Goal: Transaction & Acquisition: Purchase product/service

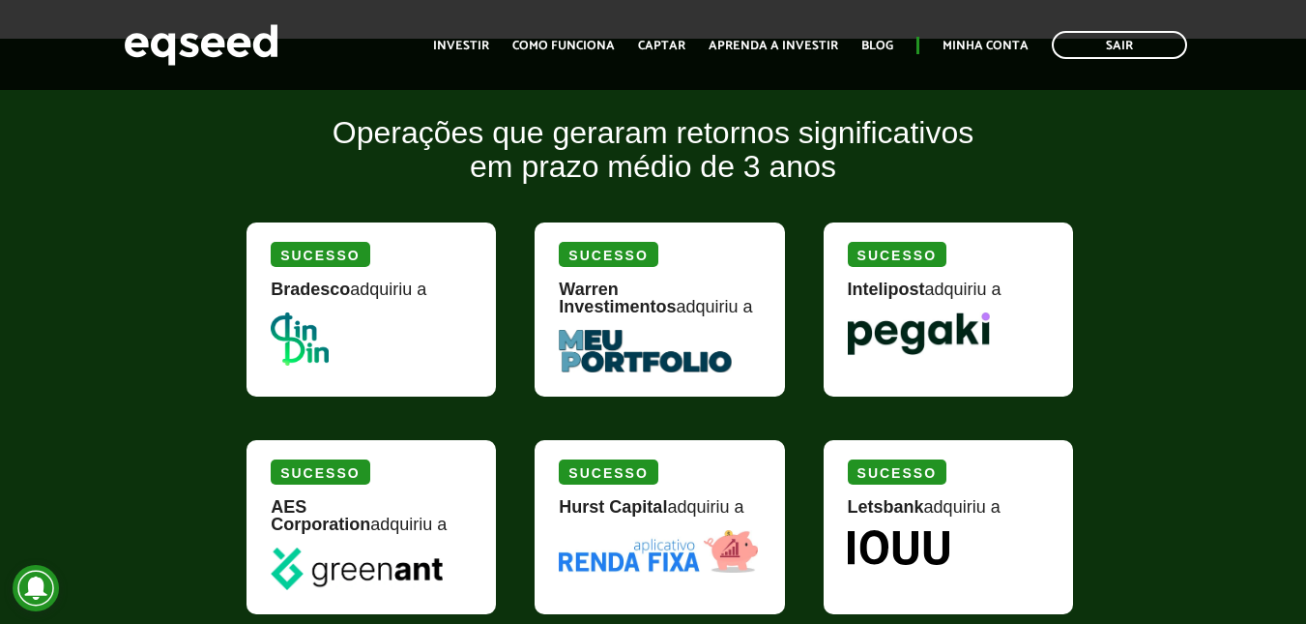
scroll to position [2311, 0]
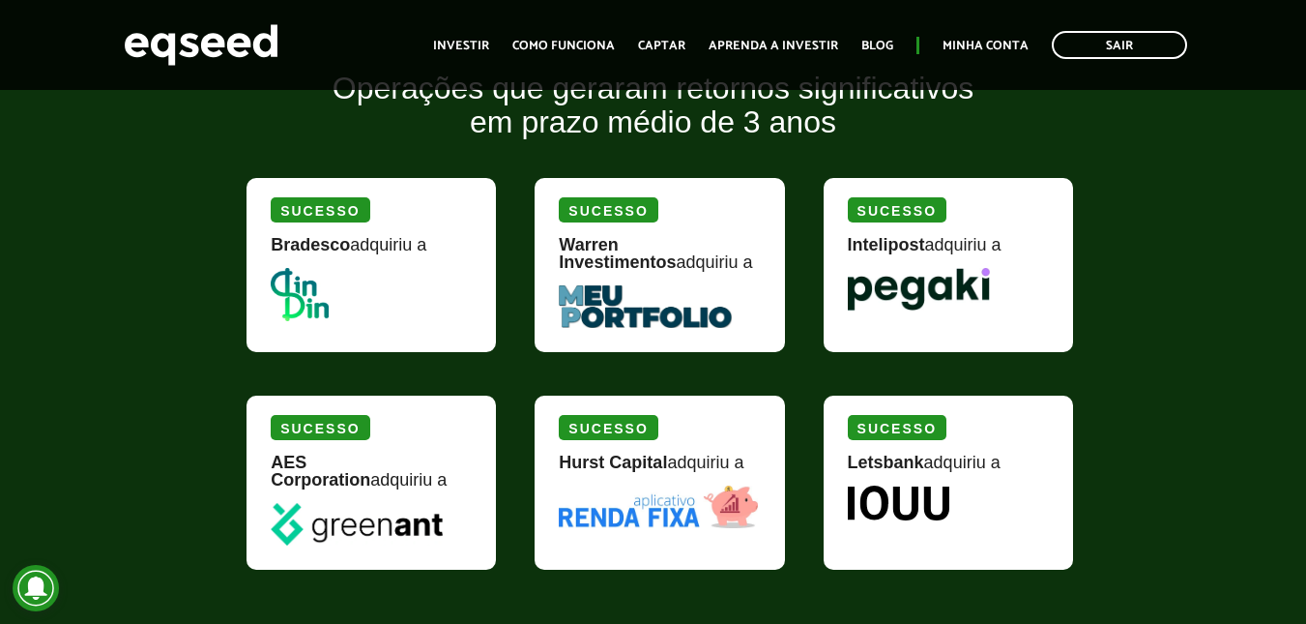
drag, startPoint x: 326, startPoint y: 300, endPoint x: 343, endPoint y: 219, distance: 82.1
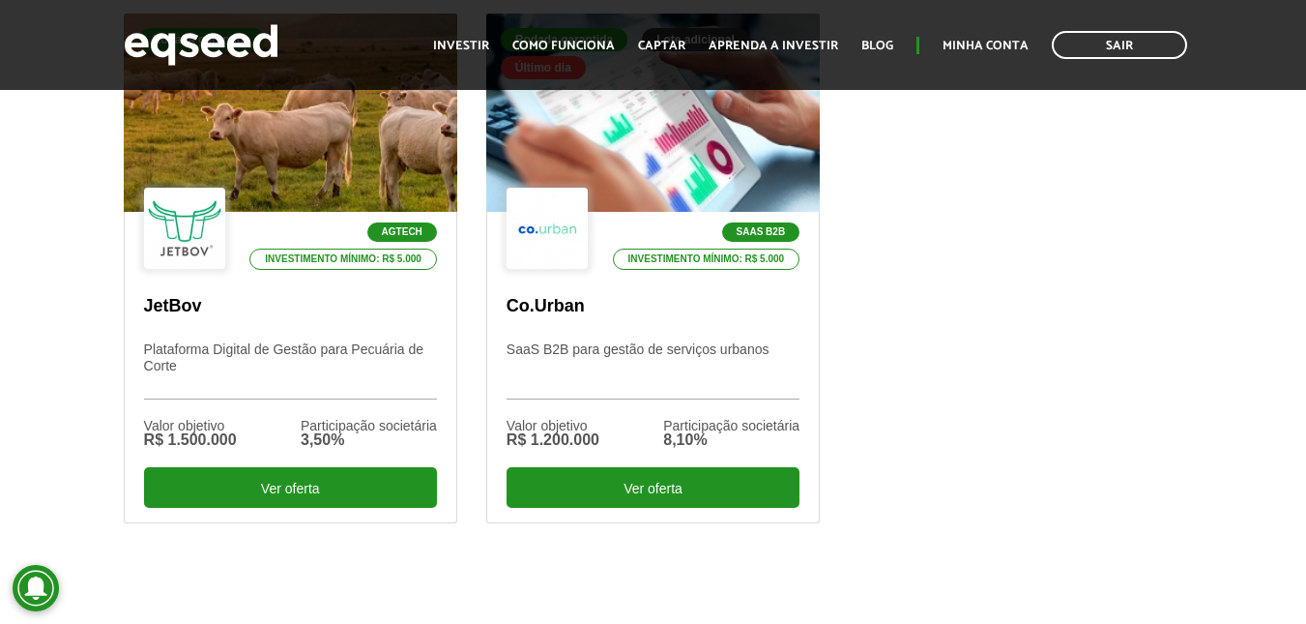
scroll to position [668, 0]
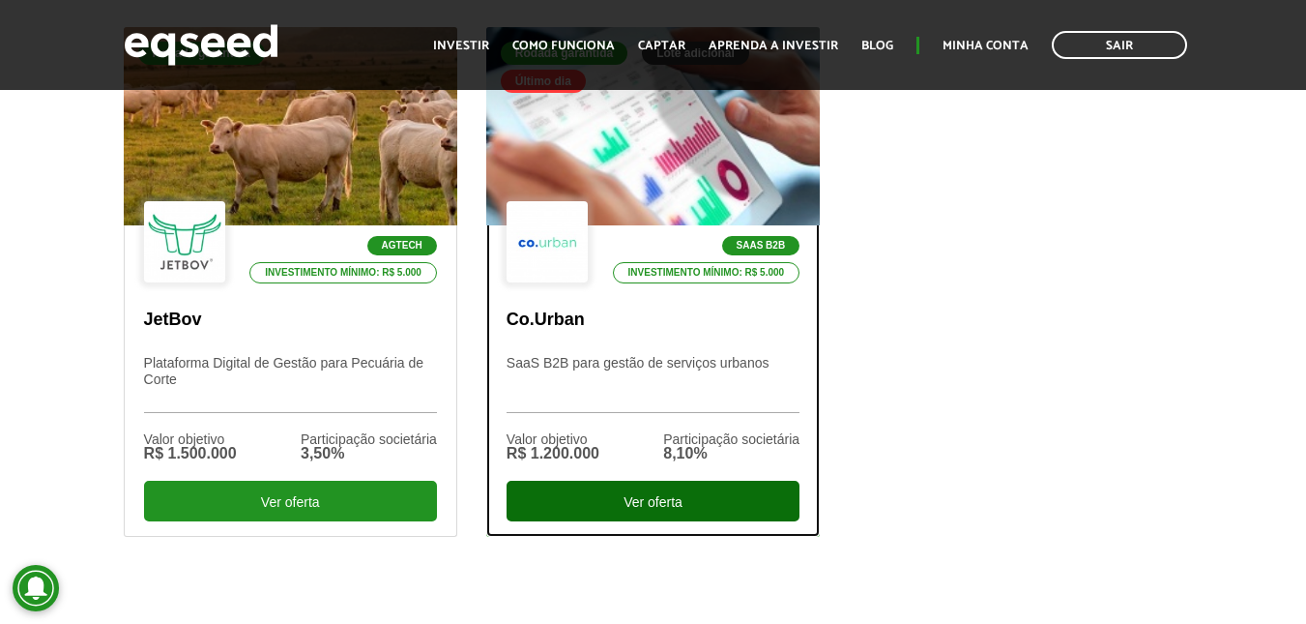
click at [674, 497] on div "Ver oferta" at bounding box center [653, 500] width 293 height 41
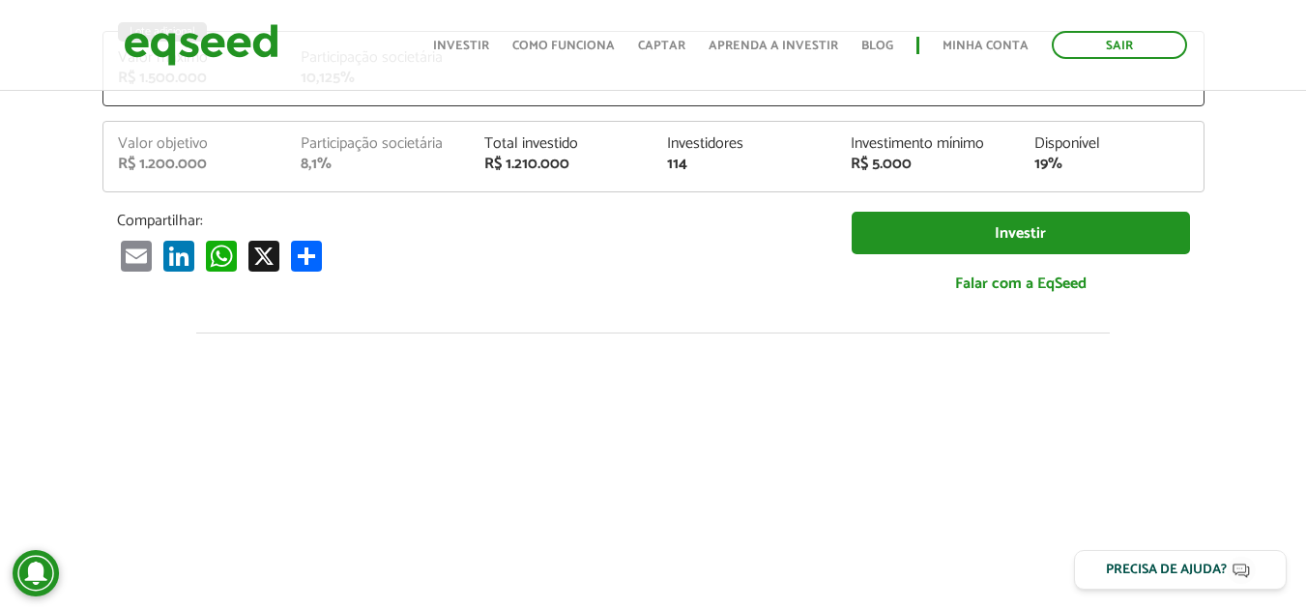
scroll to position [290, 0]
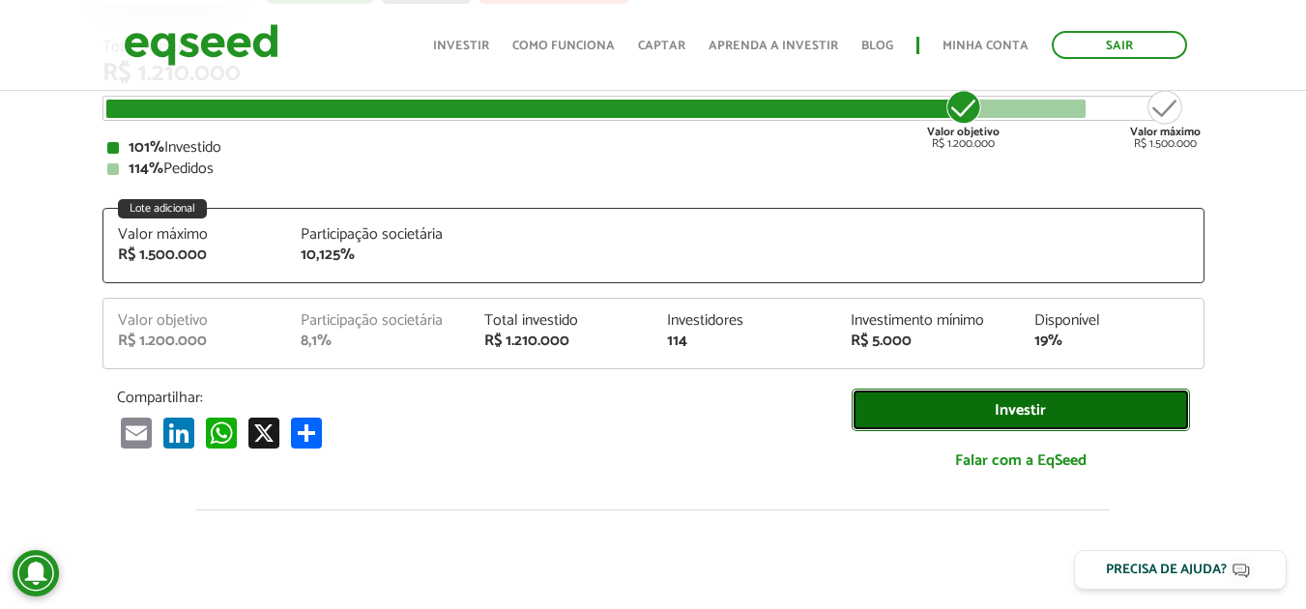
click at [991, 399] on link "Investir" at bounding box center [1021, 411] width 338 height 44
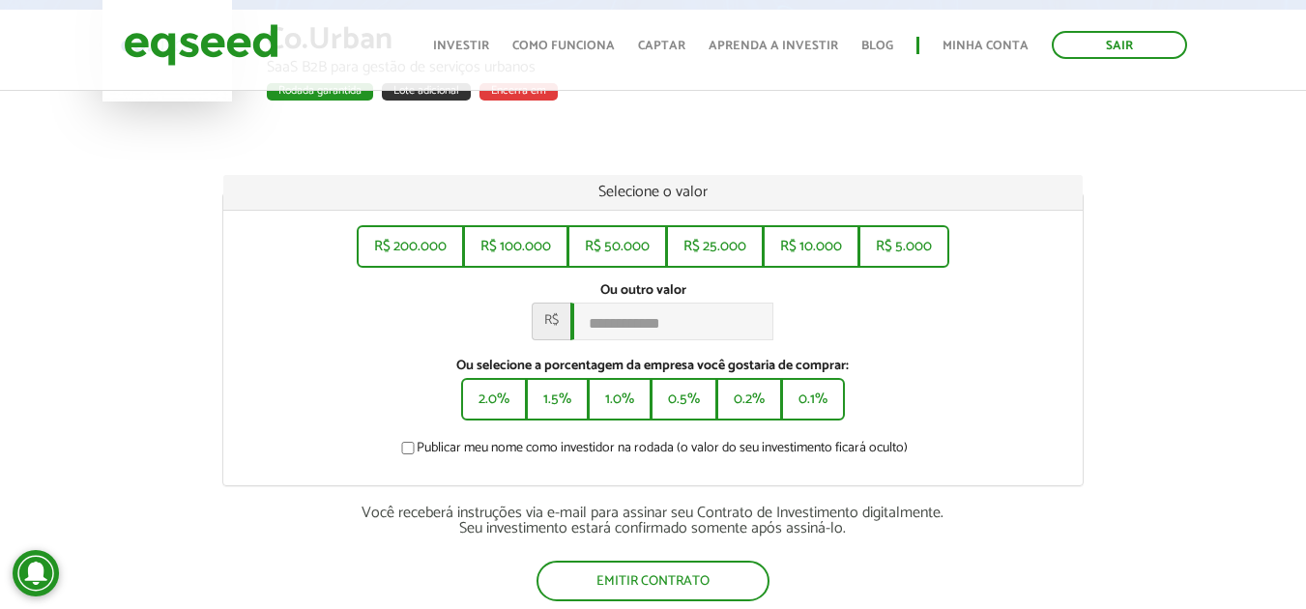
scroll to position [290, 0]
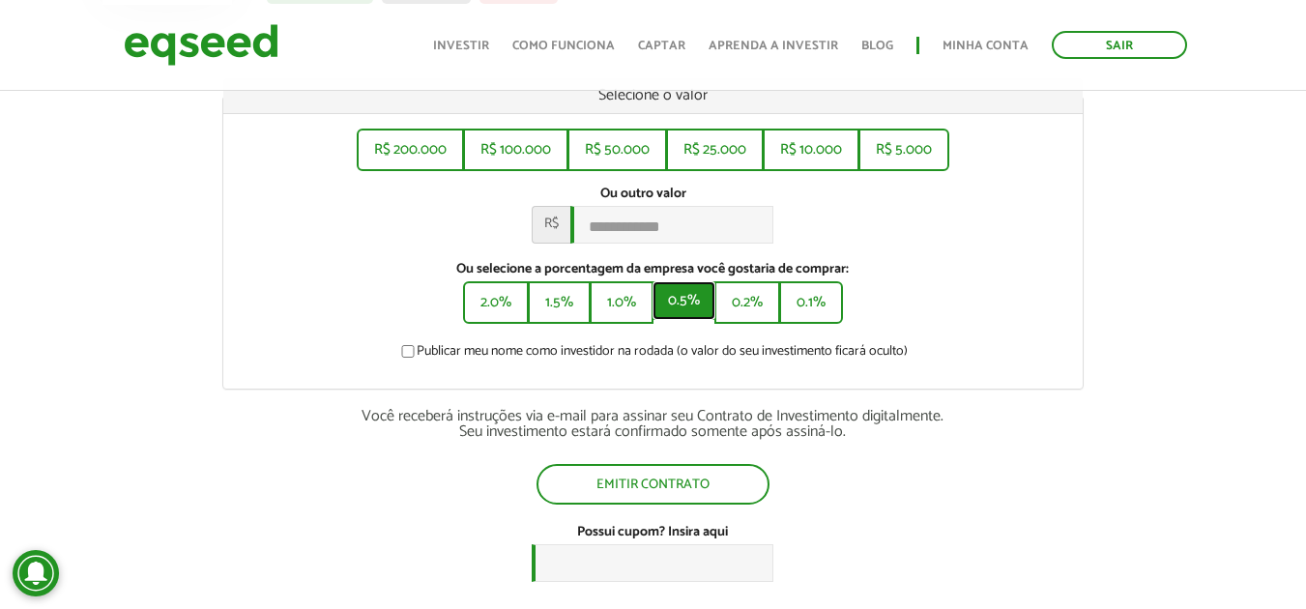
click at [678, 320] on button "0.5%" at bounding box center [684, 300] width 63 height 39
click at [621, 307] on button "1.0%" at bounding box center [620, 300] width 60 height 39
click at [759, 320] on button "0.2%" at bounding box center [749, 300] width 62 height 39
click at [817, 302] on button "0.1%" at bounding box center [813, 300] width 60 height 39
click at [754, 320] on button "0.2%" at bounding box center [749, 300] width 62 height 39
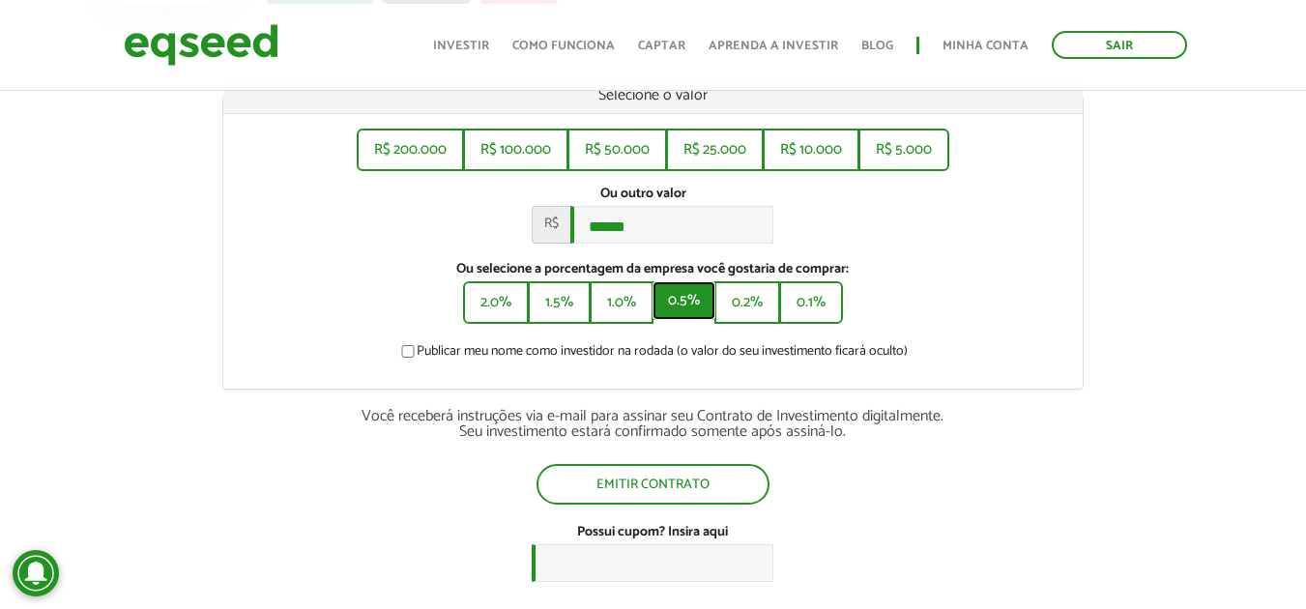
click at [692, 312] on button "0.5%" at bounding box center [684, 300] width 63 height 39
click at [708, 320] on button "0.5%" at bounding box center [684, 300] width 63 height 39
click at [554, 319] on button "1.5%" at bounding box center [557, 300] width 59 height 39
click at [501, 316] on button "2.0%" at bounding box center [494, 300] width 62 height 39
type input "*******"
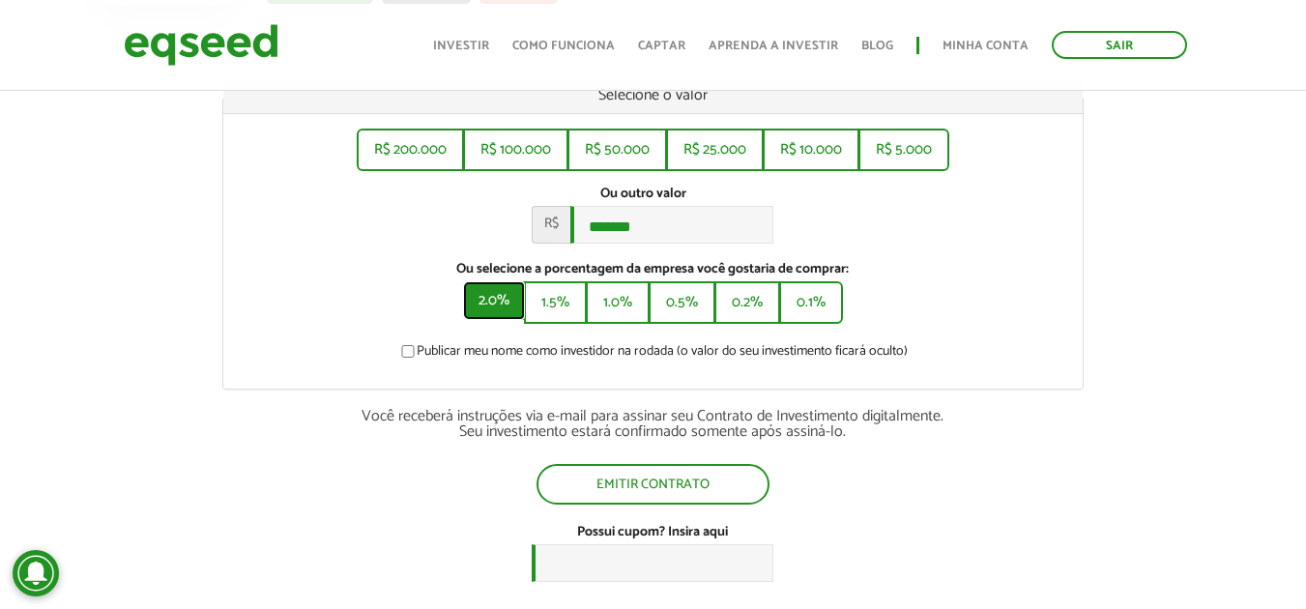
click at [501, 316] on button "2.0%" at bounding box center [494, 300] width 62 height 39
